Goal: Complete application form: Complete application form

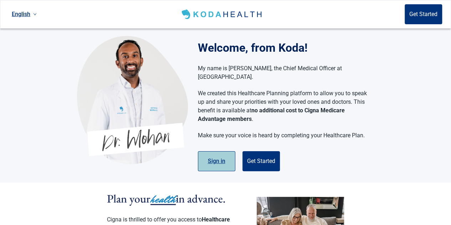
click at [222, 152] on button "Sign in" at bounding box center [216, 161] width 37 height 20
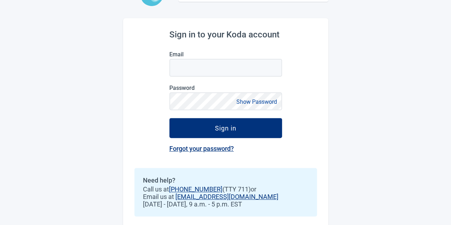
scroll to position [71, 0]
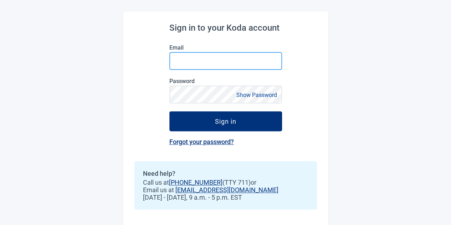
click at [206, 63] on input "Email" at bounding box center [225, 61] width 113 height 18
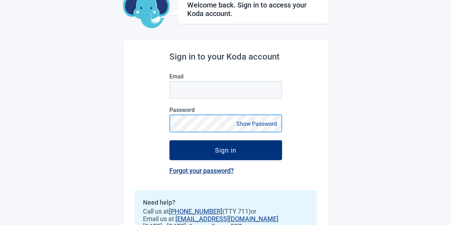
scroll to position [0, 0]
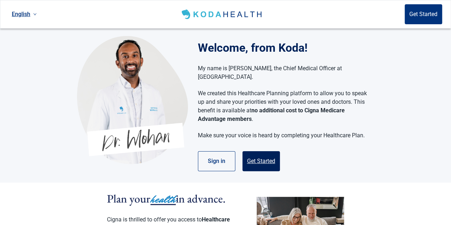
click at [261, 153] on button "Get Started" at bounding box center [261, 161] width 37 height 20
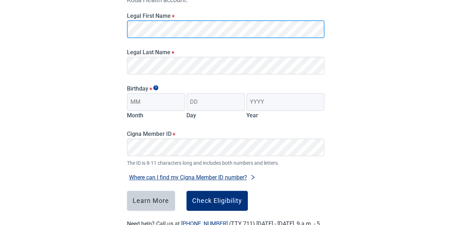
scroll to position [107, 0]
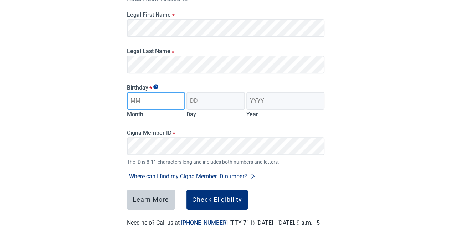
click at [136, 101] on input "Month" at bounding box center [156, 101] width 58 height 18
type input "08"
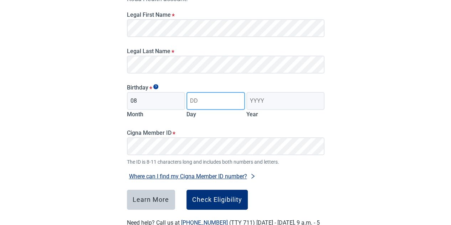
click at [201, 107] on input "Day" at bounding box center [216, 101] width 58 height 18
type input "28"
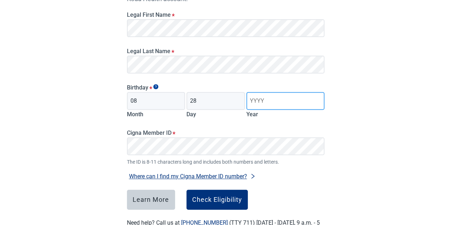
click at [249, 104] on input "Year" at bounding box center [285, 101] width 78 height 18
type input "1960"
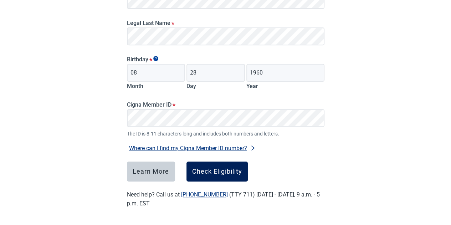
click at [208, 175] on div "Check Eligibility" at bounding box center [217, 171] width 50 height 7
